Goal: Task Accomplishment & Management: Manage account settings

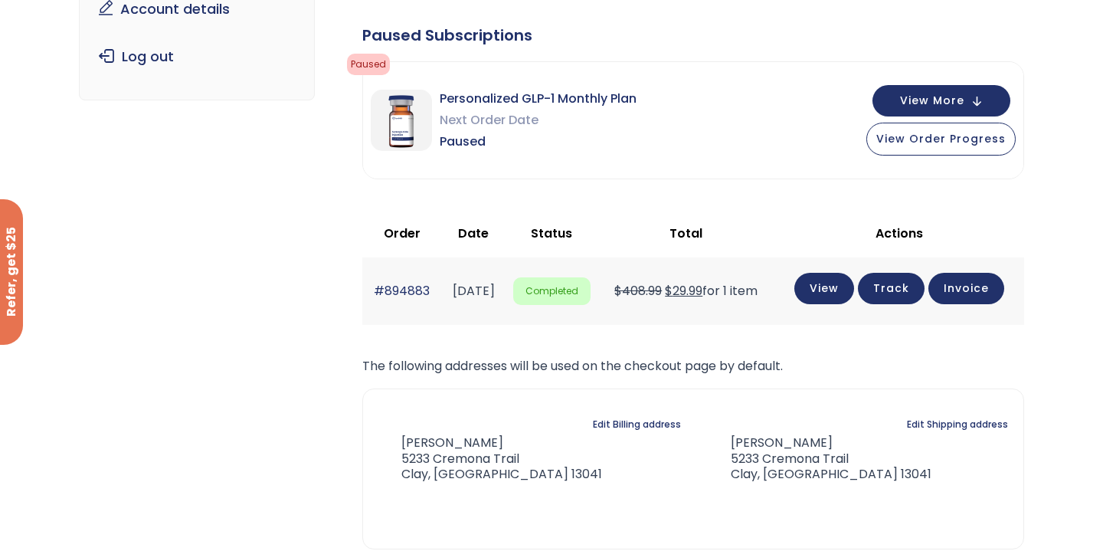
scroll to position [247, 0]
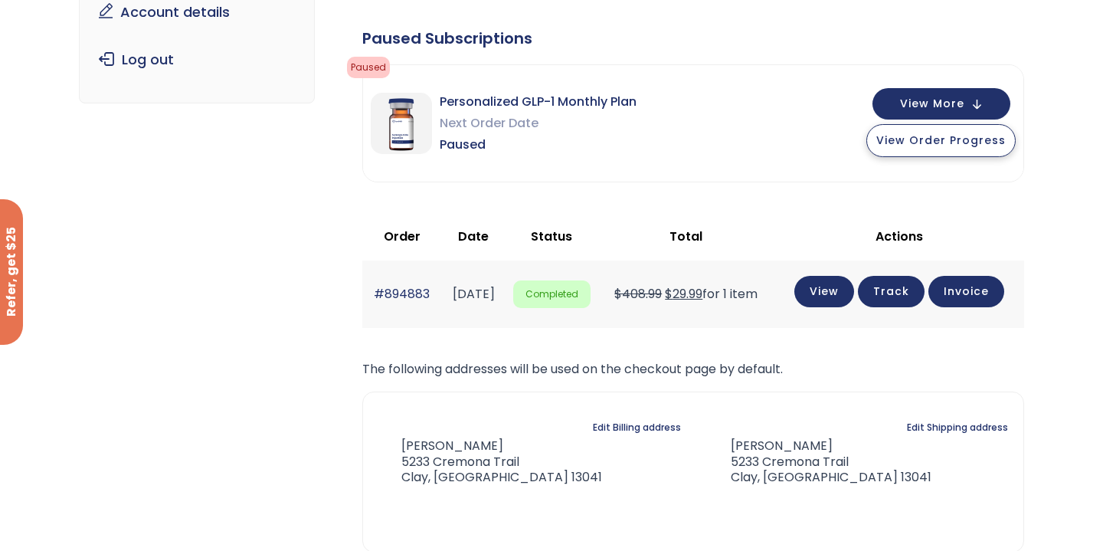
click at [914, 145] on span "View Order Progress" at bounding box center [940, 139] width 129 height 15
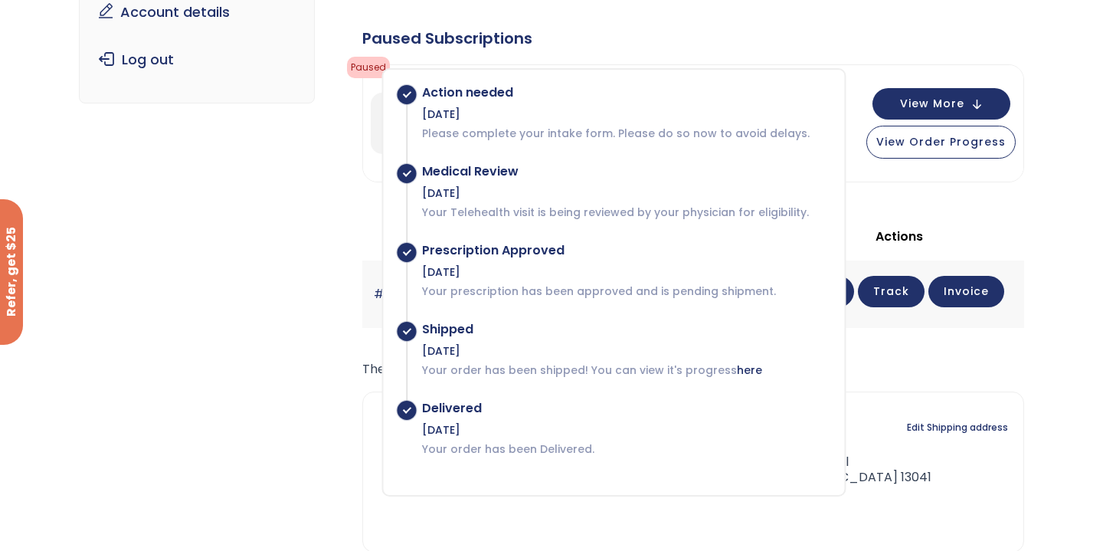
click at [951, 176] on div "Personalized GLP-1 Monthly Plan Next Order Date Paused View More View Order Pro…" at bounding box center [693, 123] width 660 height 116
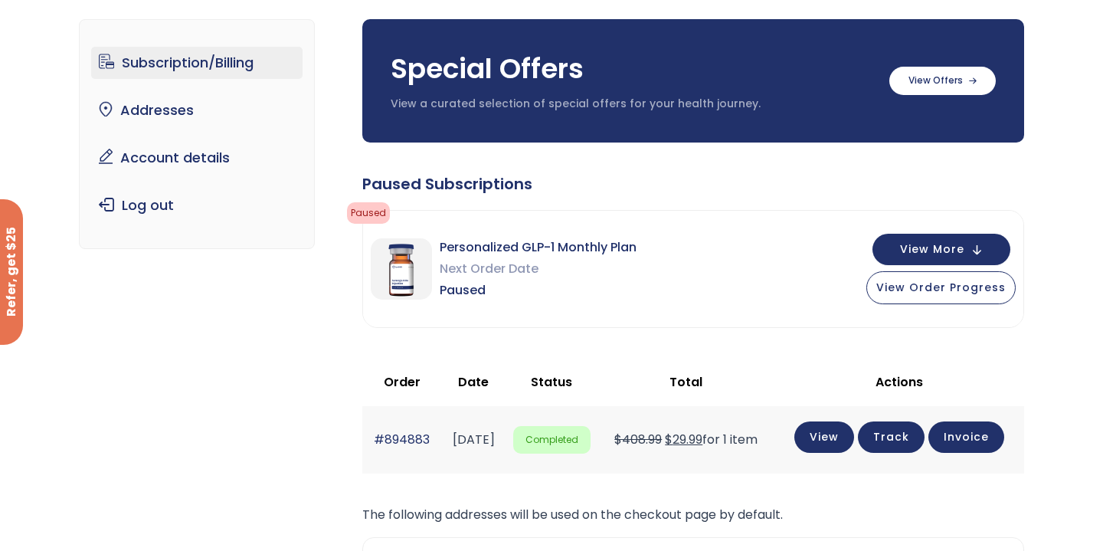
scroll to position [101, 0]
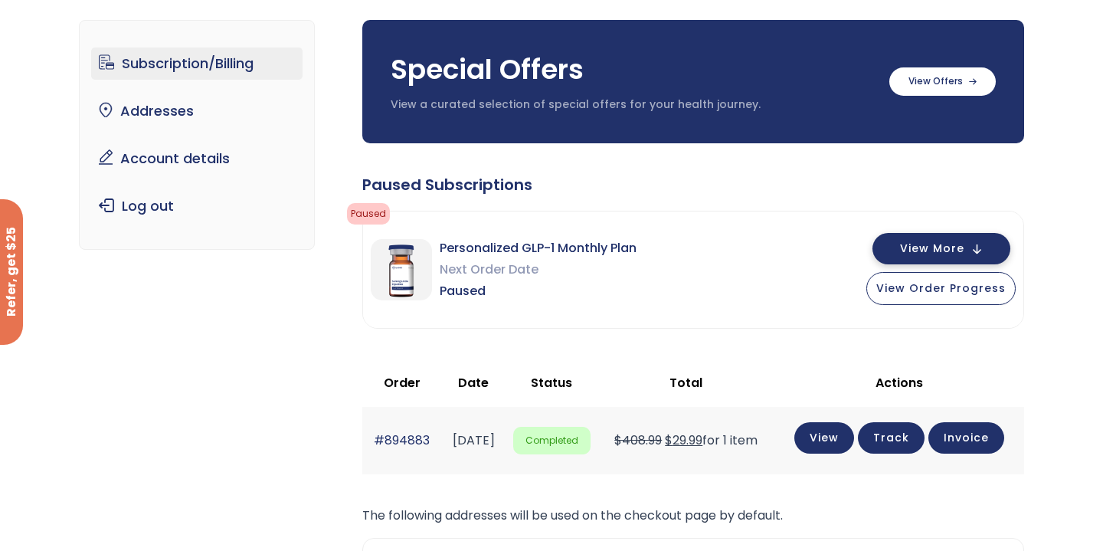
click at [982, 254] on button "View More" at bounding box center [941, 248] width 138 height 31
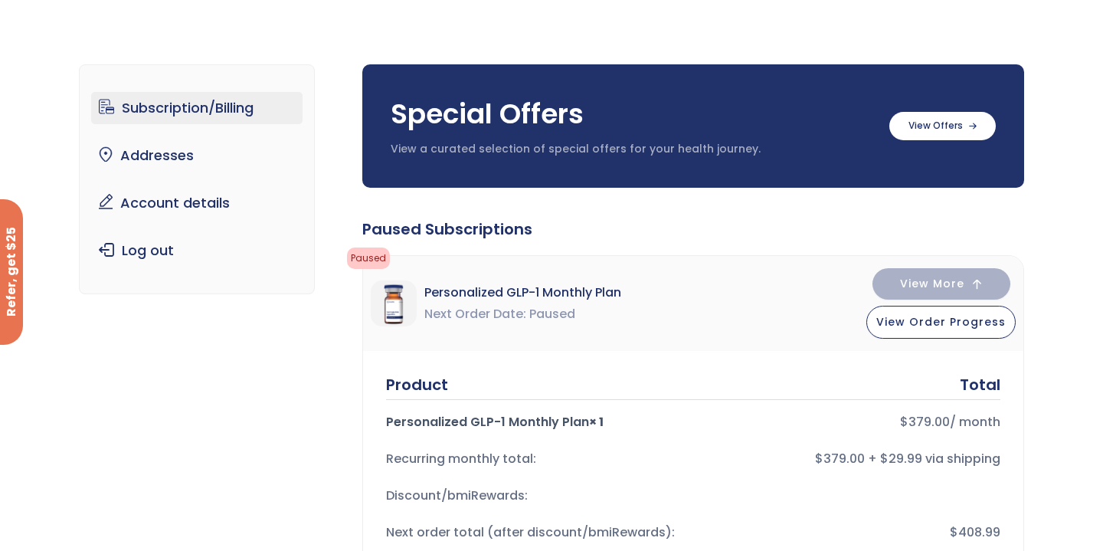
scroll to position [52, 0]
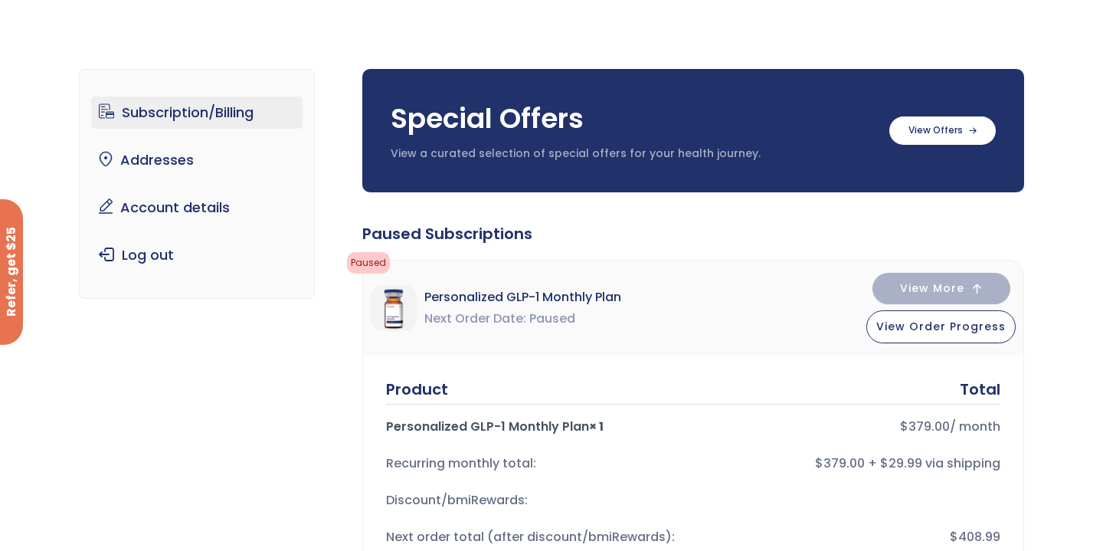
click at [194, 107] on link "Subscription/Billing" at bounding box center [197, 112] width 212 height 32
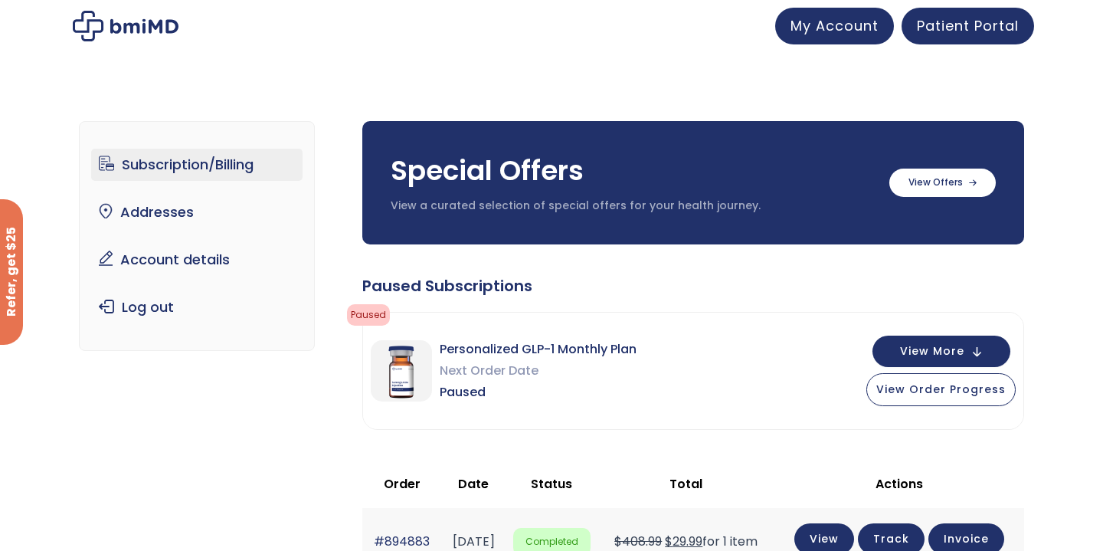
click at [489, 374] on span "Next Order Date" at bounding box center [538, 370] width 197 height 21
click at [564, 355] on span "Personalized GLP-1 Monthly Plan" at bounding box center [538, 348] width 197 height 21
click at [884, 394] on span "View Order Progress" at bounding box center [940, 387] width 129 height 15
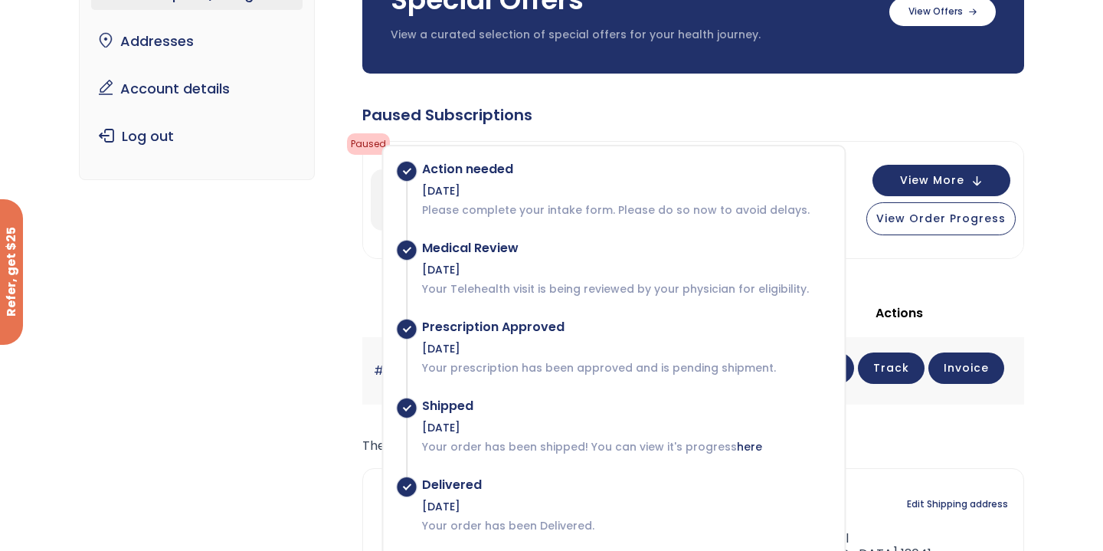
scroll to position [175, 0]
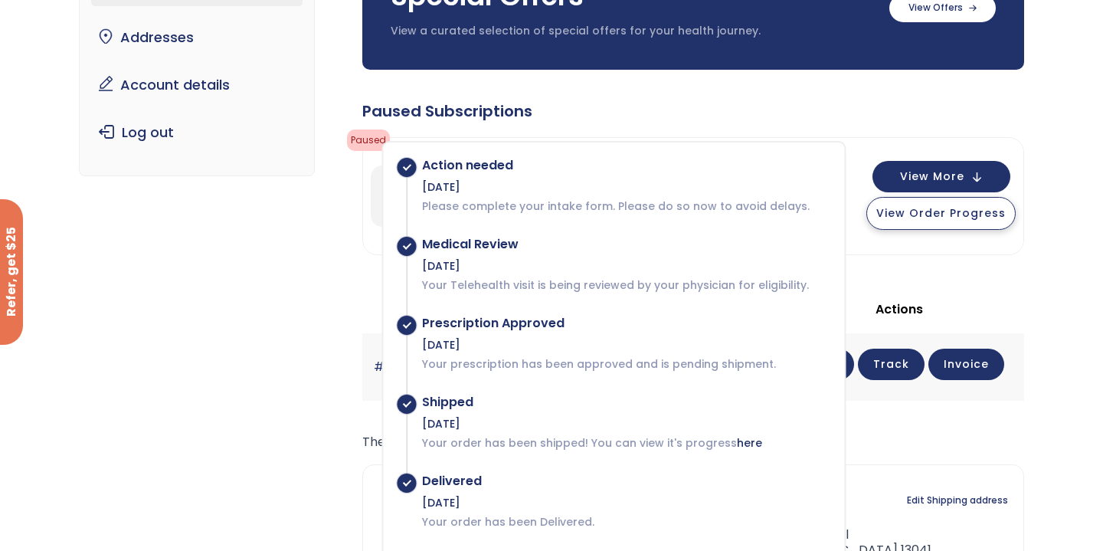
click at [908, 217] on span "View Order Progress" at bounding box center [940, 212] width 129 height 15
click at [962, 295] on th "Actions" at bounding box center [899, 309] width 250 height 47
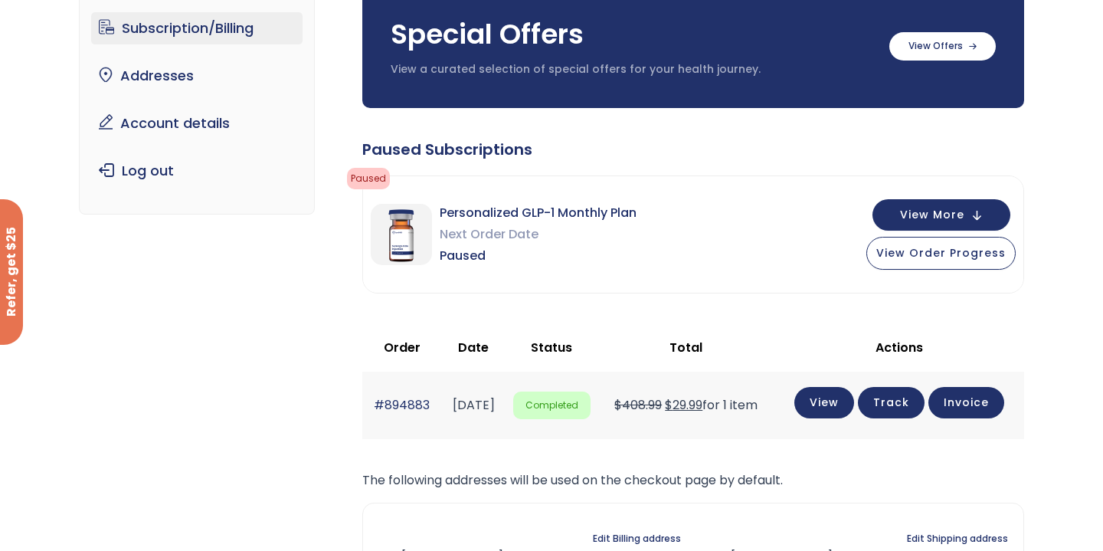
scroll to position [0, 0]
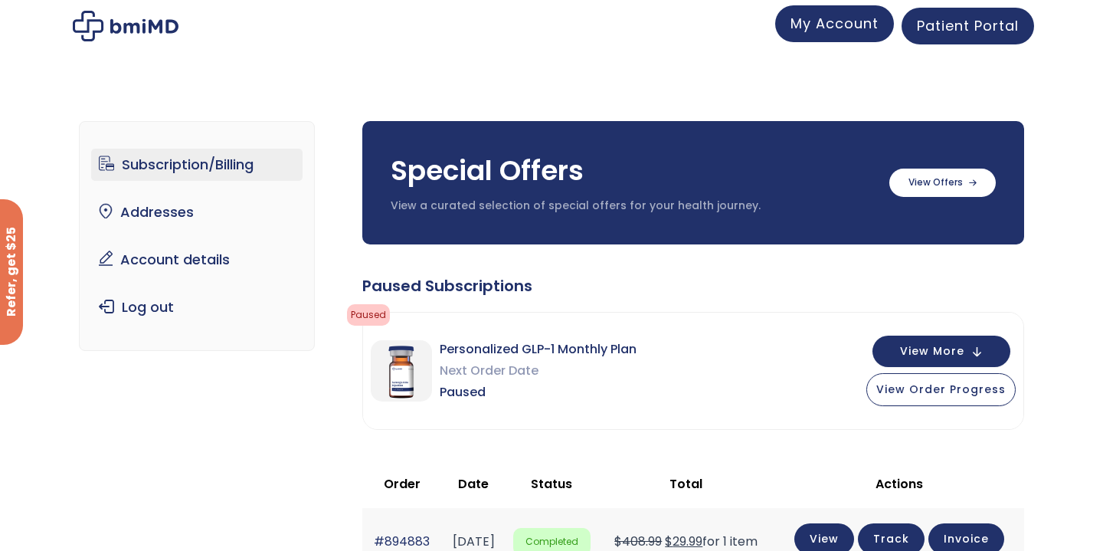
click at [832, 34] on link "My Account" at bounding box center [834, 23] width 119 height 37
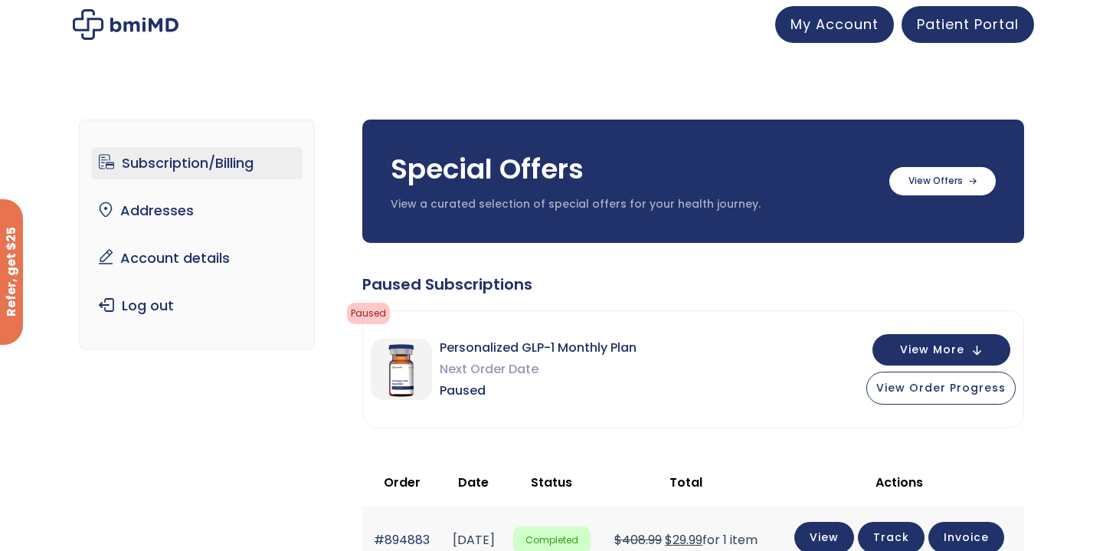
scroll to position [12, 0]
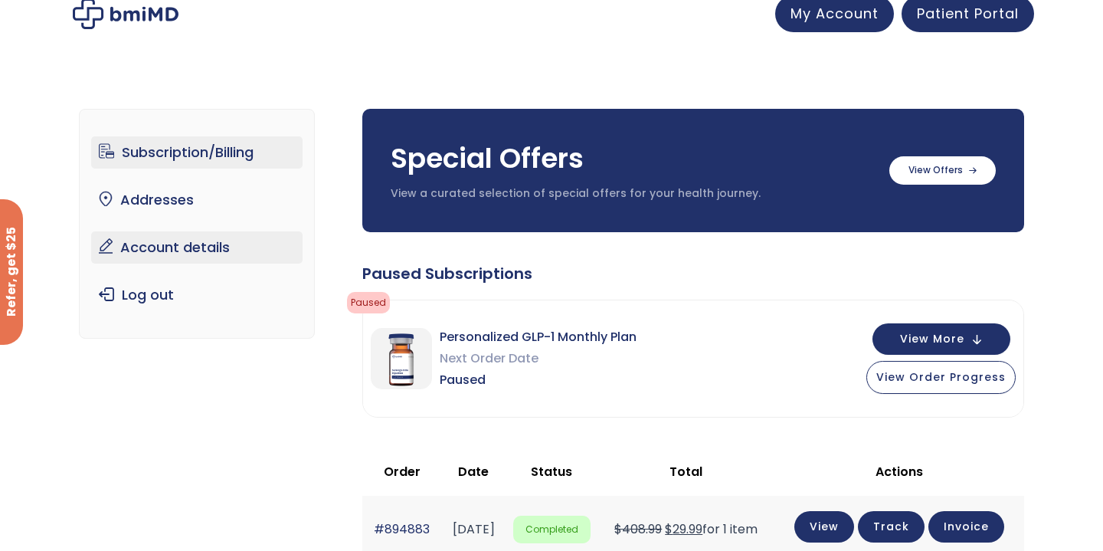
click at [148, 248] on link "Account details" at bounding box center [197, 247] width 212 height 32
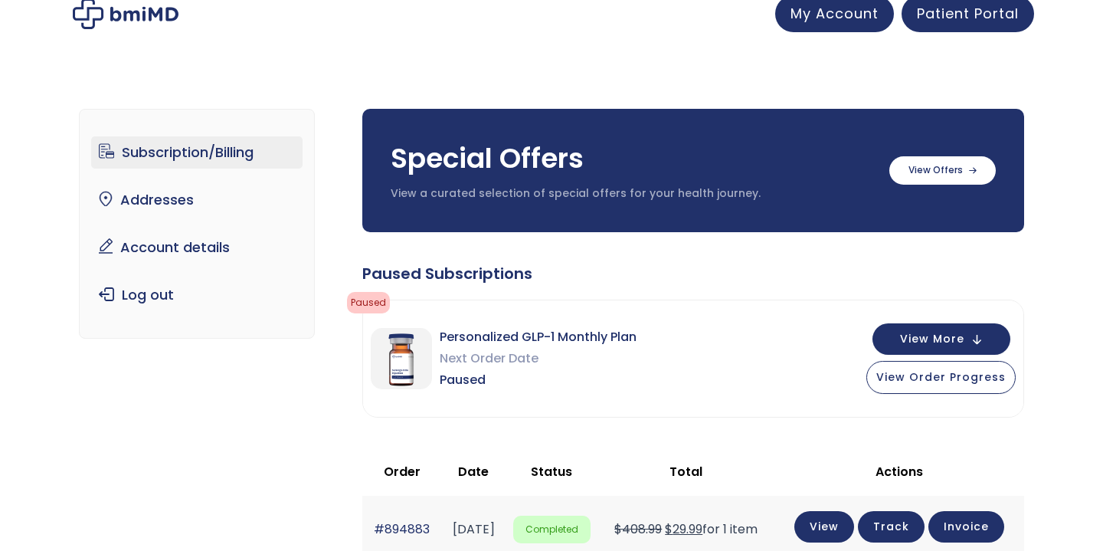
scroll to position [12, 0]
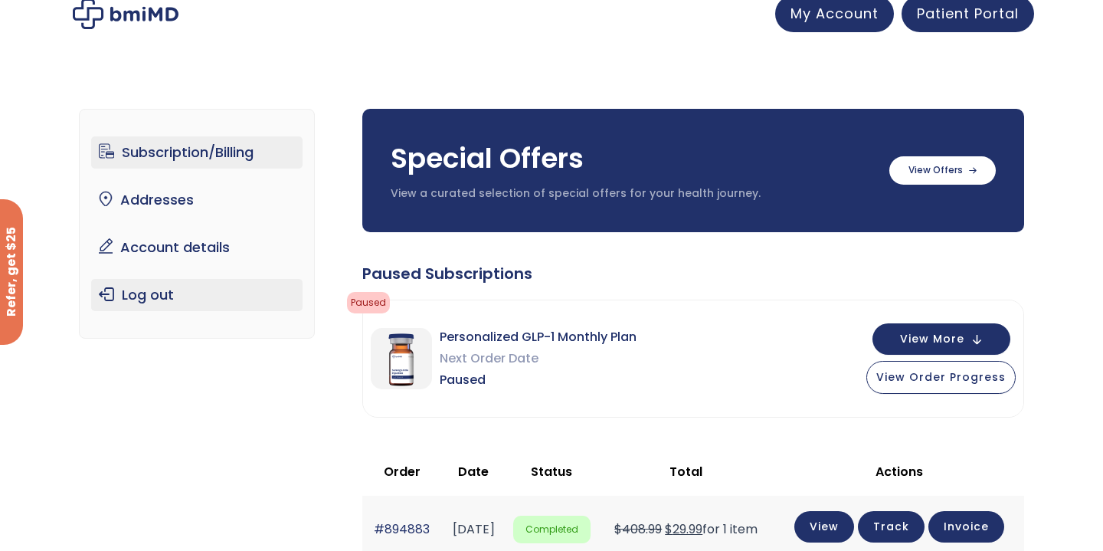
click at [136, 296] on link "Log out" at bounding box center [197, 295] width 212 height 32
